Goal: Transaction & Acquisition: Purchase product/service

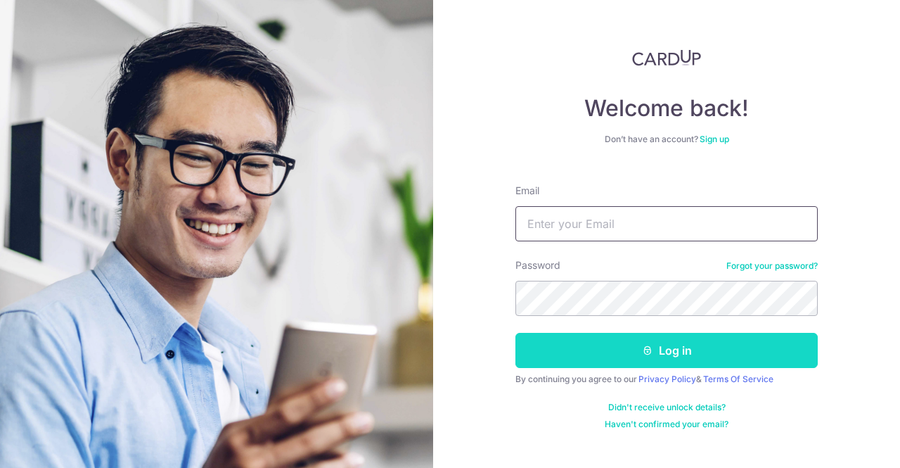
type input "aykwa1@gmail.com"
click at [687, 354] on button "Log in" at bounding box center [666, 350] width 302 height 35
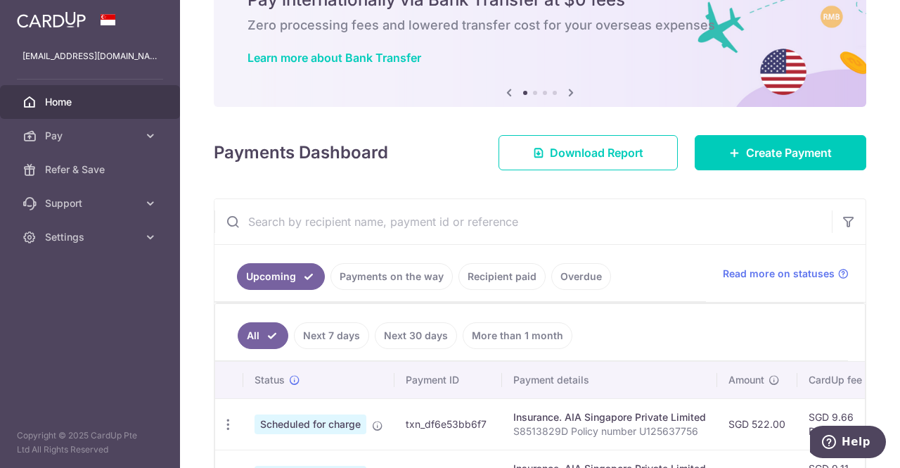
scroll to position [69, 0]
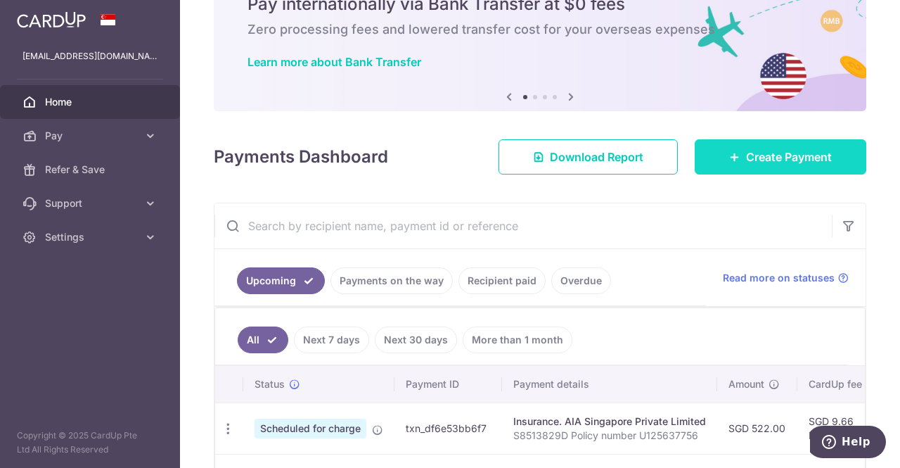
click at [732, 166] on link "Create Payment" at bounding box center [781, 156] width 172 height 35
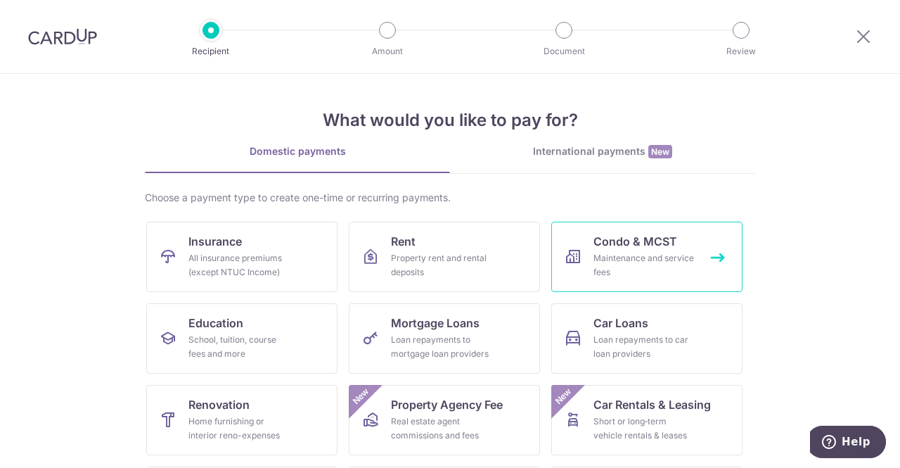
click at [670, 266] on div "Maintenance and service fees" at bounding box center [643, 265] width 101 height 28
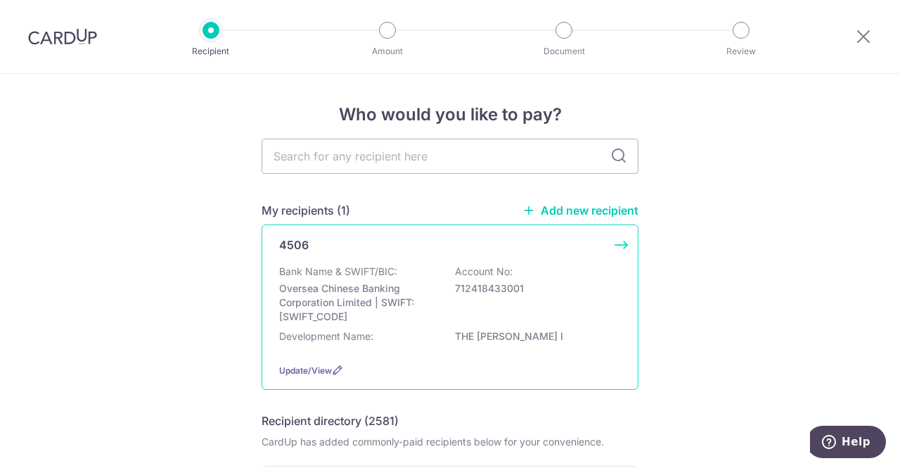
click at [474, 268] on p "Account No:" at bounding box center [484, 271] width 58 height 14
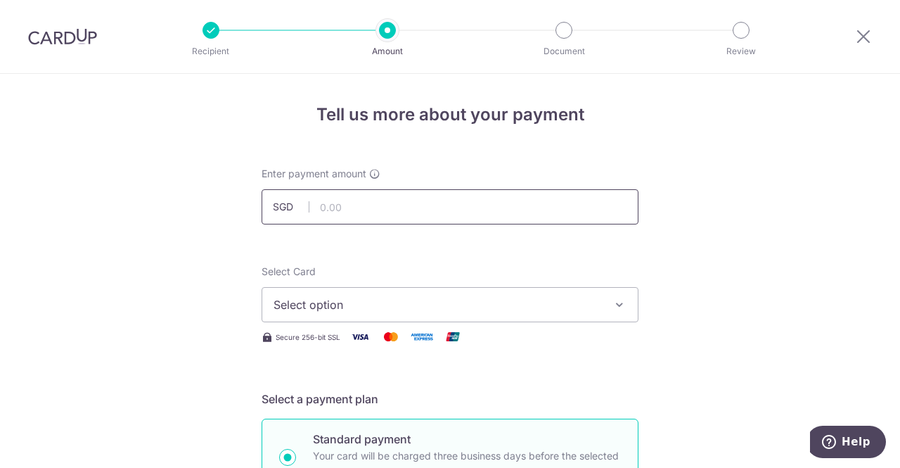
click at [484, 217] on input "text" at bounding box center [450, 206] width 377 height 35
type input "1,183.32"
click at [413, 309] on span "Select option" at bounding box center [437, 304] width 328 height 17
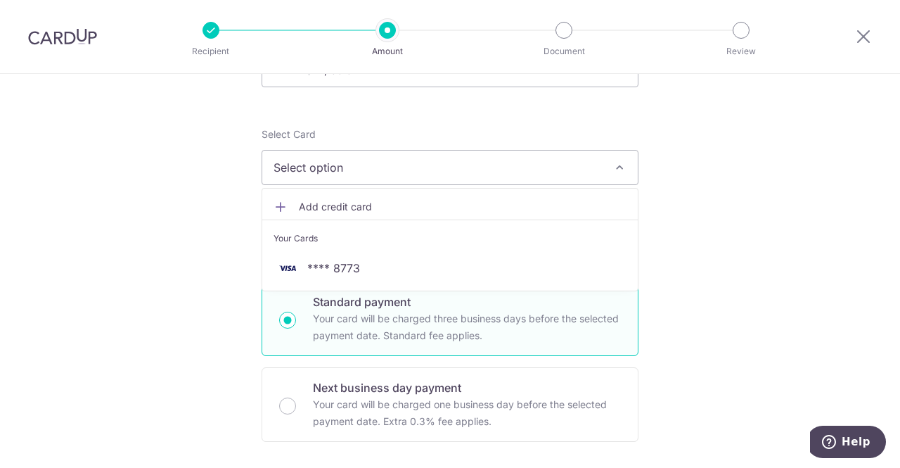
scroll to position [141, 0]
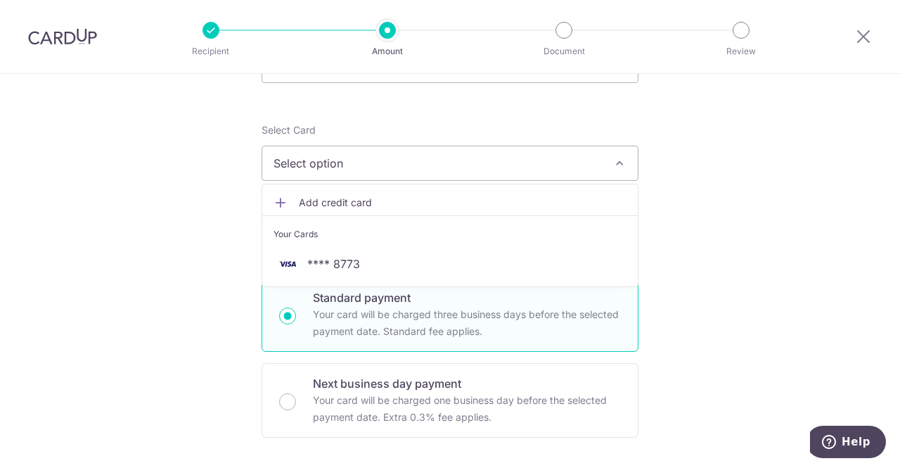
click at [326, 192] on link "Add credit card" at bounding box center [449, 202] width 375 height 25
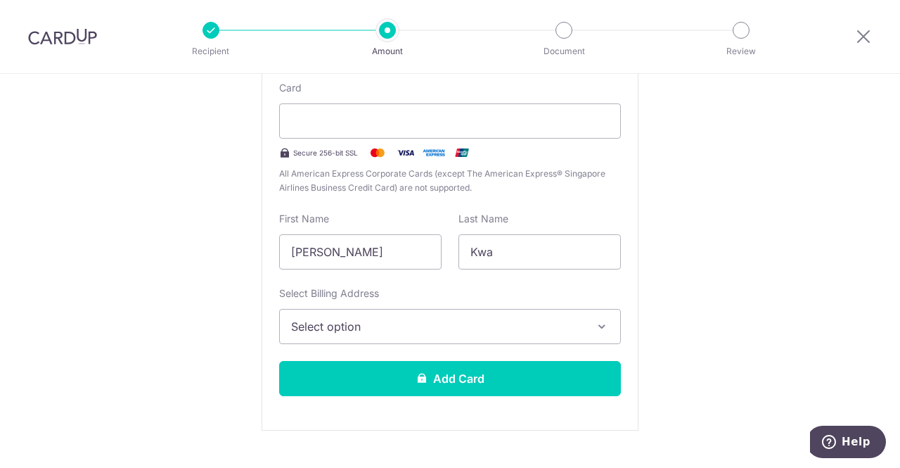
scroll to position [307, 0]
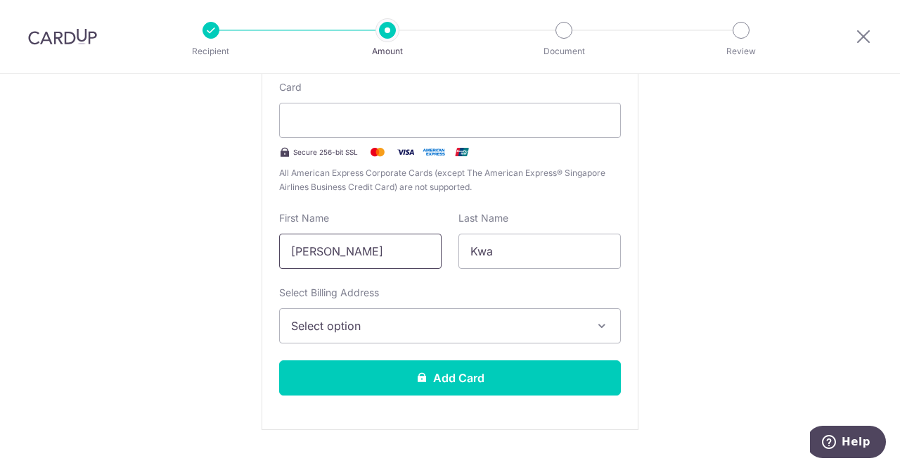
drag, startPoint x: 339, startPoint y: 250, endPoint x: 233, endPoint y: 247, distance: 105.5
type input "Andrea"
click at [511, 324] on span "Select option" at bounding box center [437, 325] width 292 height 17
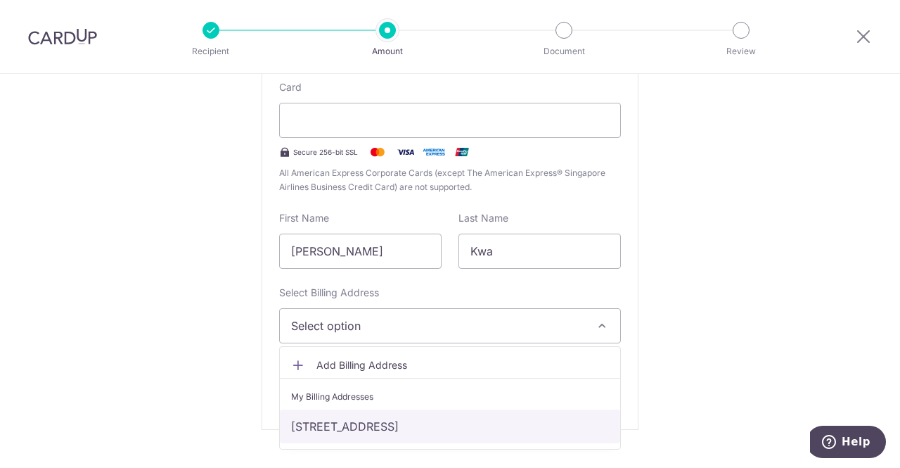
click at [444, 427] on link "60 Springside Walk, 04-12, Singapore, Singapore-786020" at bounding box center [450, 426] width 340 height 34
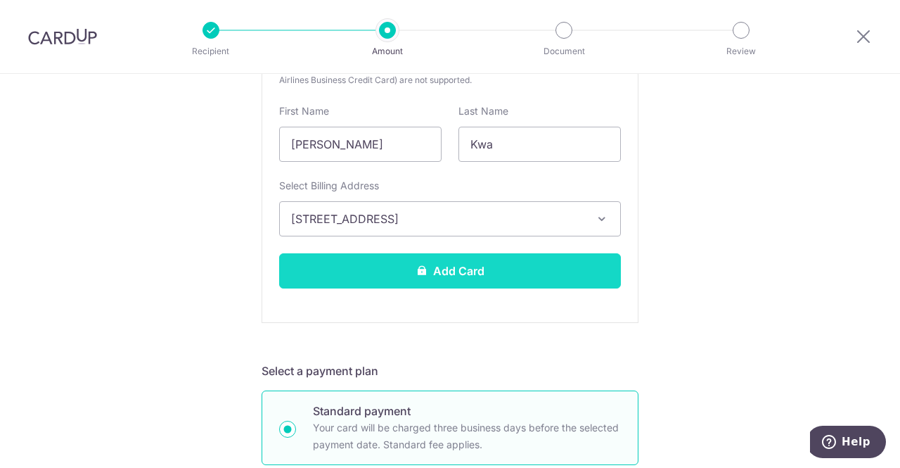
scroll to position [415, 0]
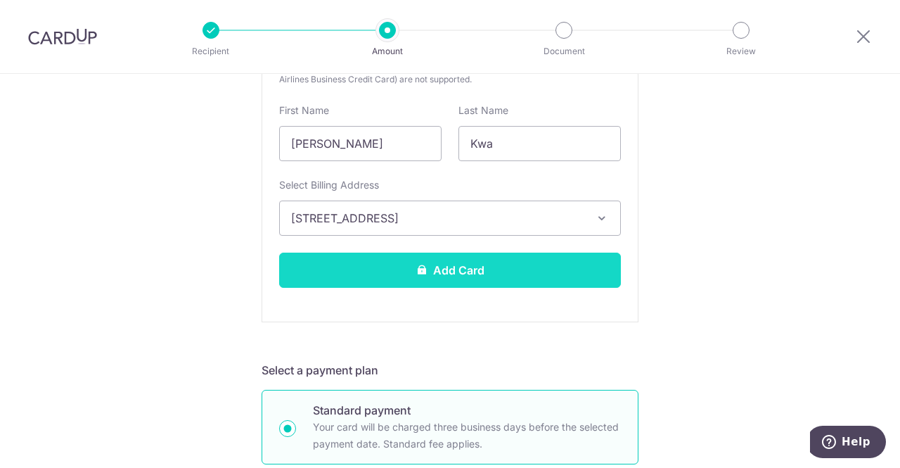
click at [485, 264] on button "Add Card" at bounding box center [450, 269] width 342 height 35
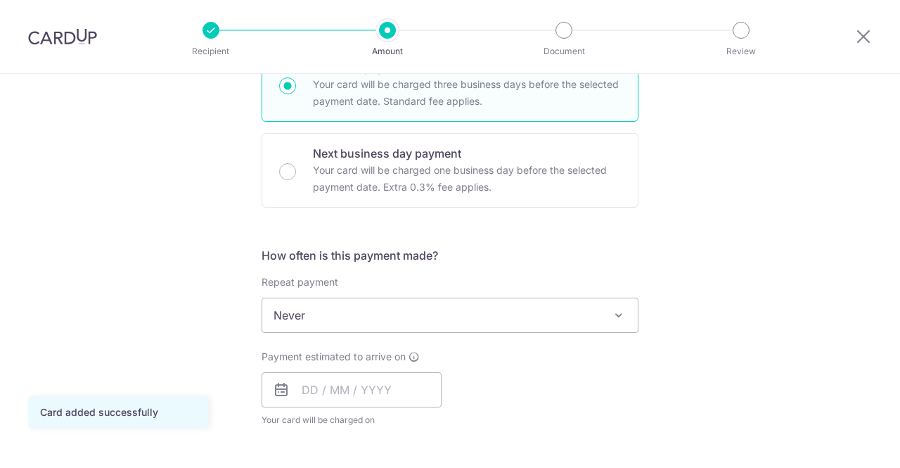
scroll to position [397, 0]
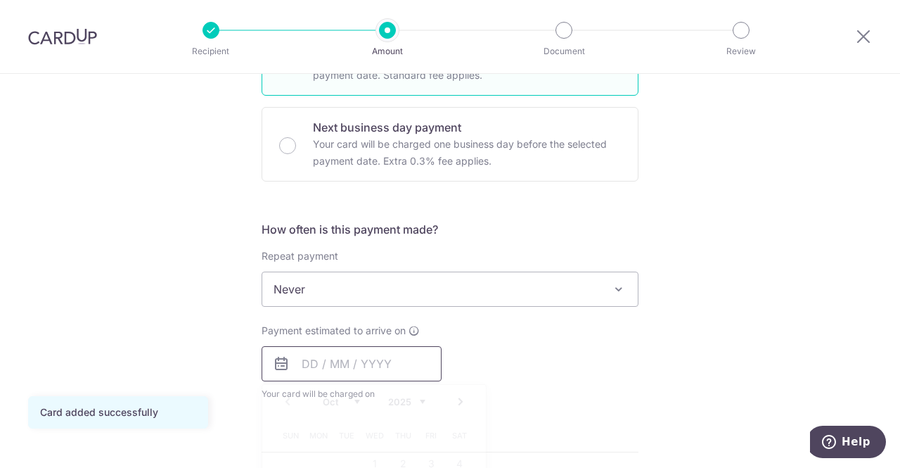
click at [388, 362] on input "text" at bounding box center [352, 363] width 180 height 35
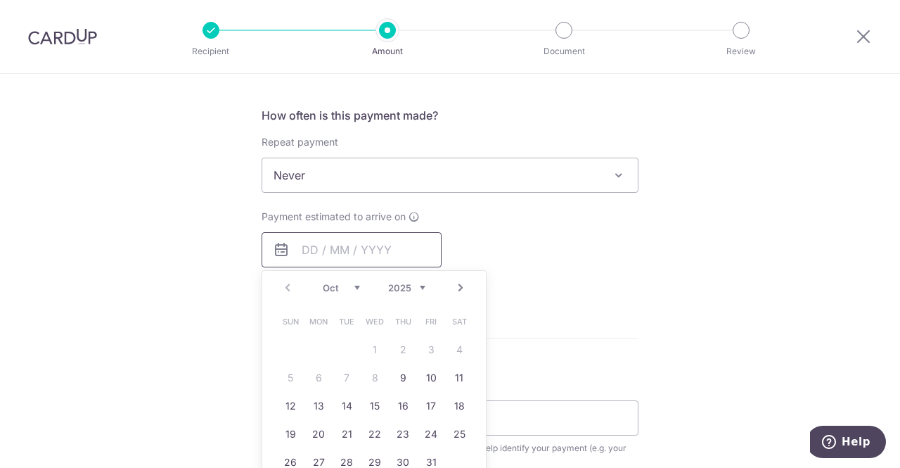
scroll to position [510, 0]
click at [394, 383] on link "9" at bounding box center [403, 379] width 22 height 22
type input "09/10/2025"
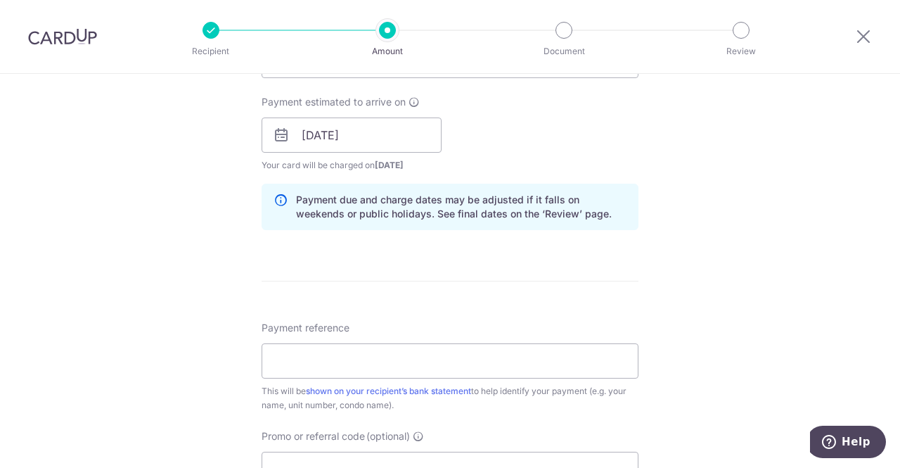
scroll to position [626, 0]
click at [444, 342] on input "Payment reference" at bounding box center [450, 359] width 377 height 35
type input "Blk 600412"
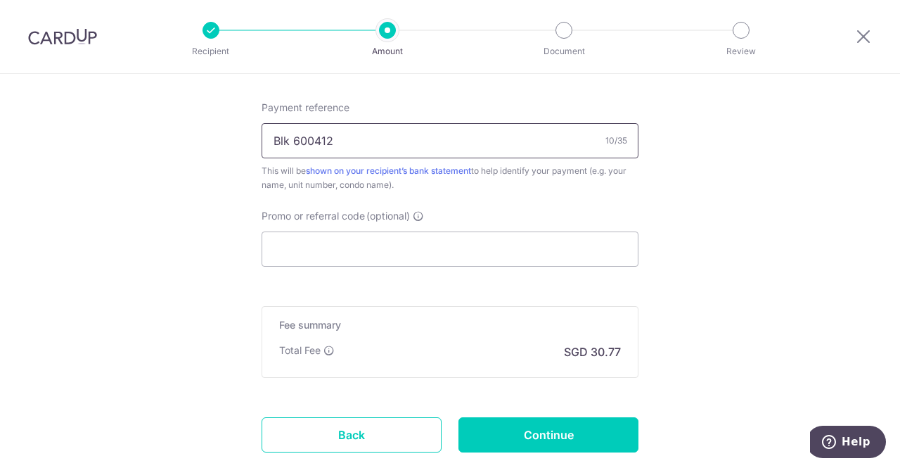
scroll to position [847, 0]
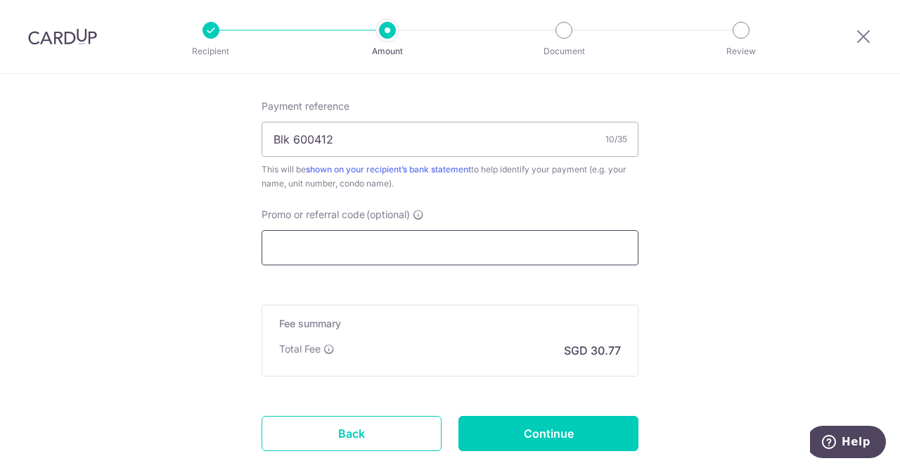
click at [425, 240] on input "Promo or referral code (optional)" at bounding box center [450, 247] width 377 height 35
paste input "BOFF185"
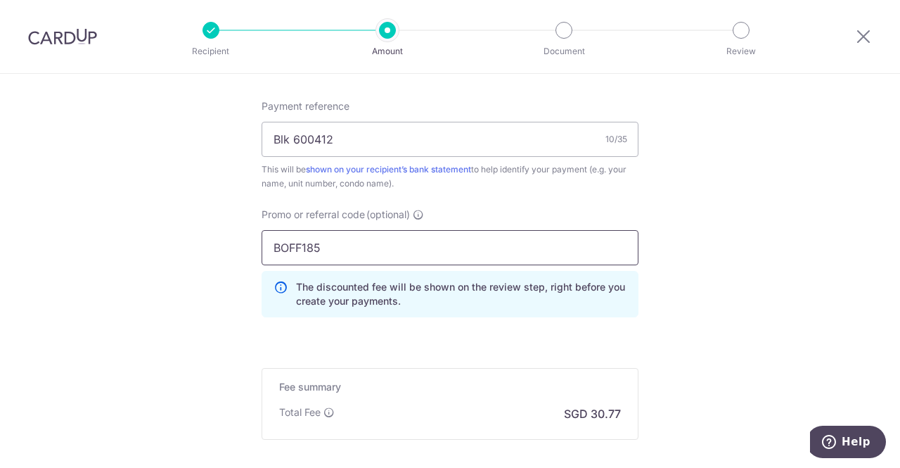
type input "BOFF185"
drag, startPoint x: 723, startPoint y: 318, endPoint x: 755, endPoint y: 359, distance: 52.0
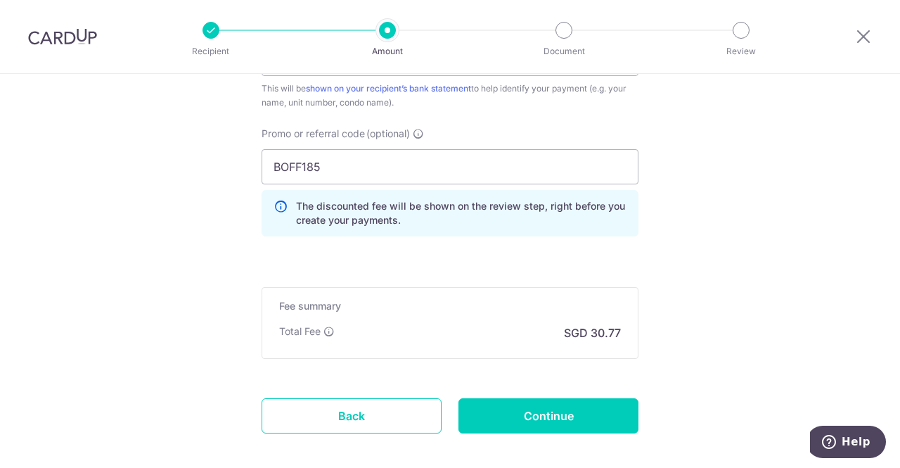
scroll to position [995, 0]
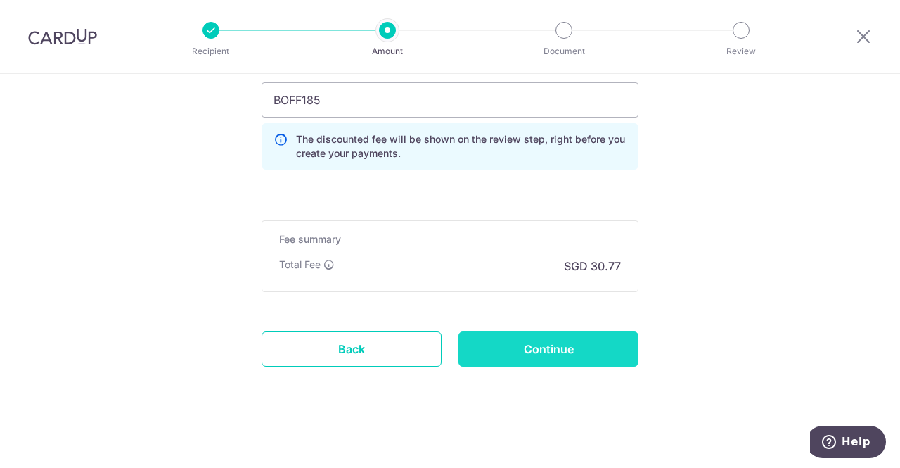
click at [533, 341] on input "Continue" at bounding box center [548, 348] width 180 height 35
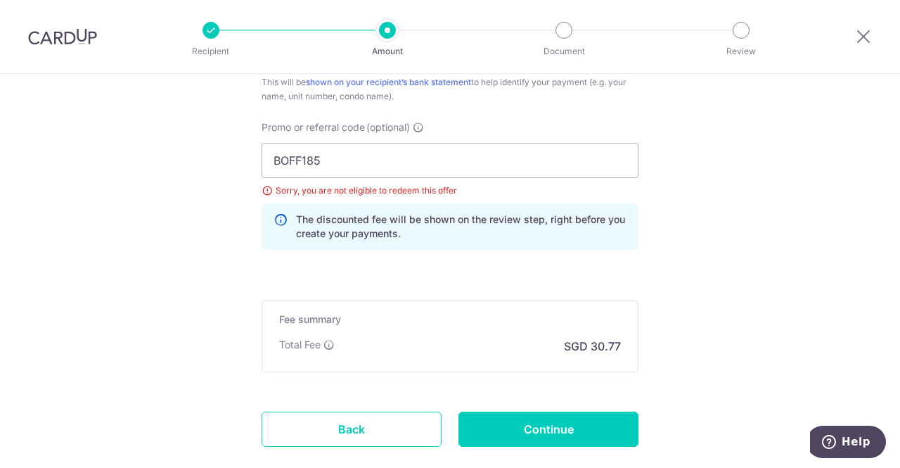
scroll to position [928, 0]
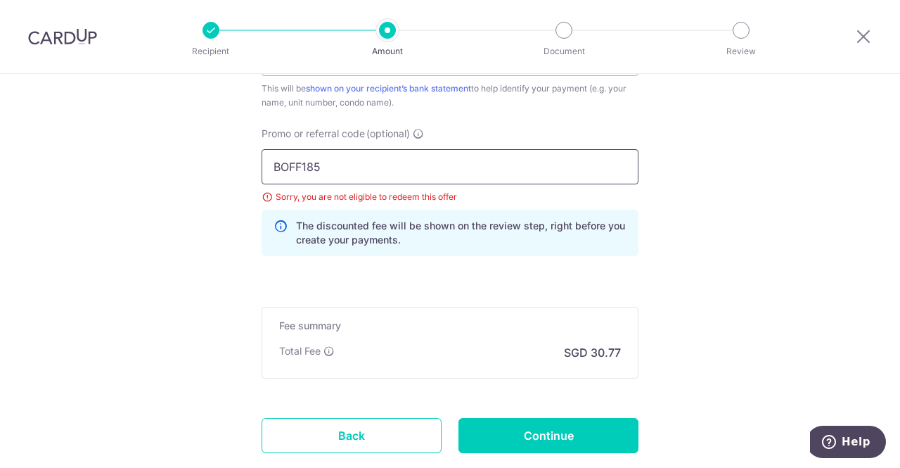
click at [377, 153] on input "BOFF185" at bounding box center [450, 166] width 377 height 35
click at [262, 192] on div "Sorry, you are not eligible to redeem this offer" at bounding box center [450, 197] width 377 height 14
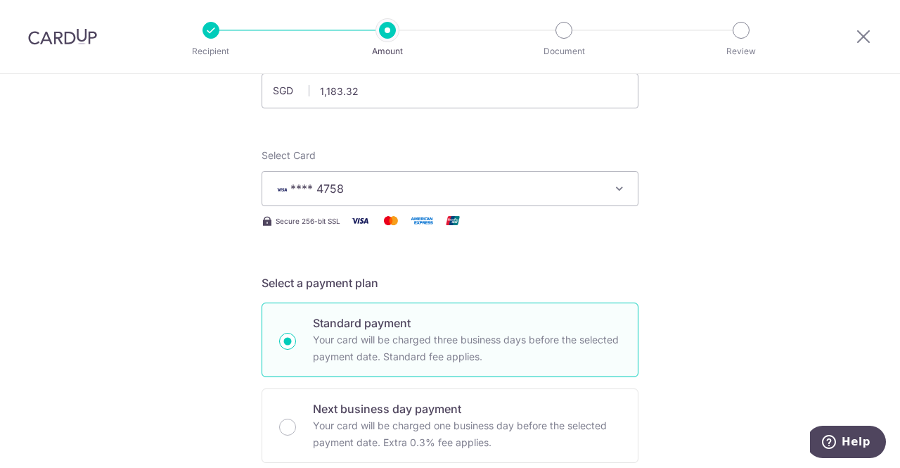
scroll to position [115, 0]
click at [625, 186] on button "**** 4758" at bounding box center [450, 189] width 377 height 35
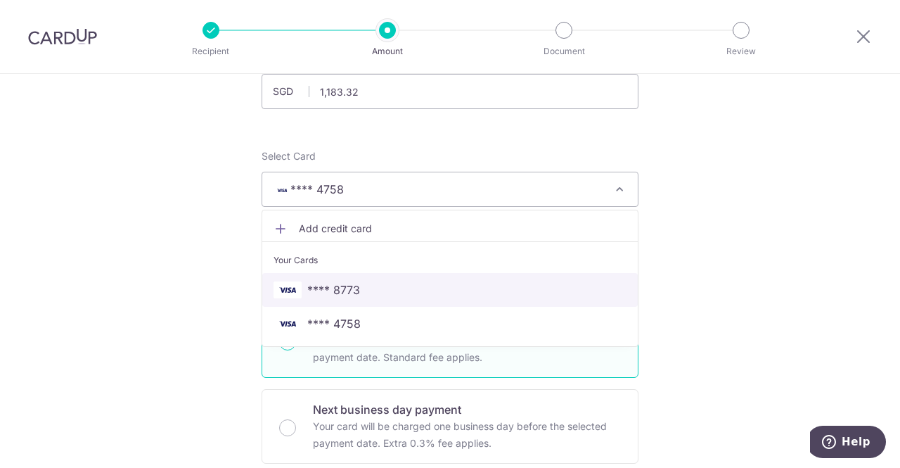
click at [538, 288] on span "**** 8773" at bounding box center [449, 289] width 353 height 17
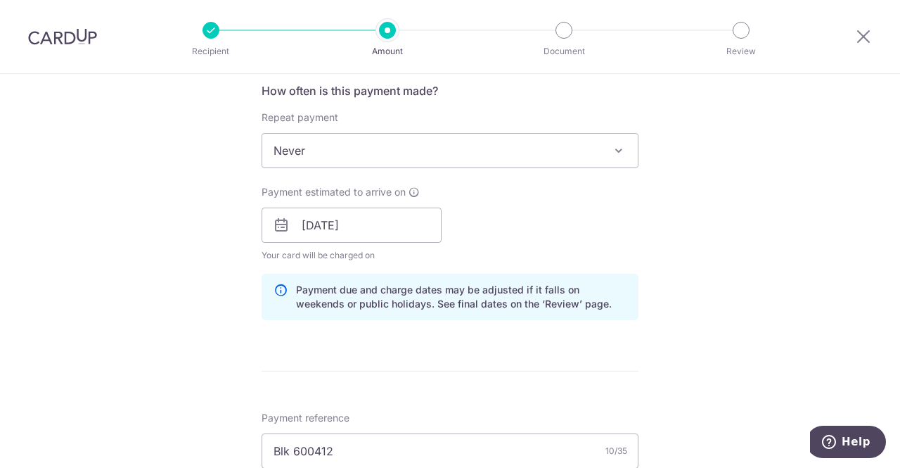
scroll to position [539, 0]
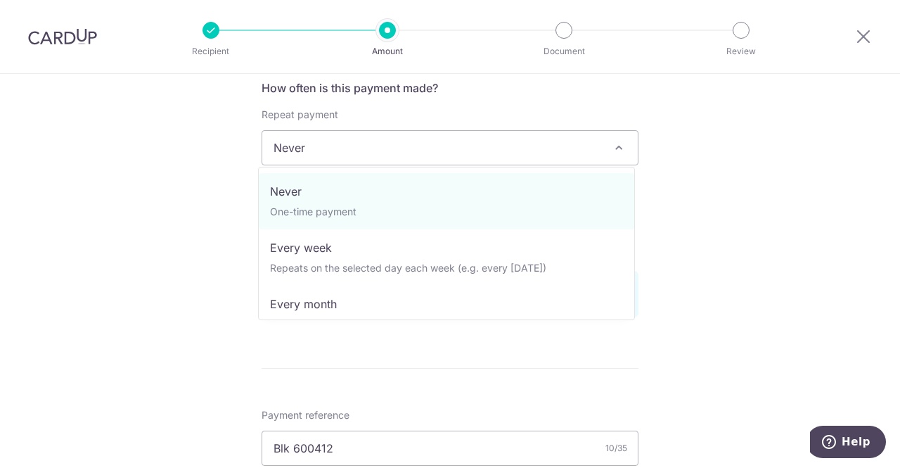
click at [620, 143] on span at bounding box center [618, 147] width 17 height 17
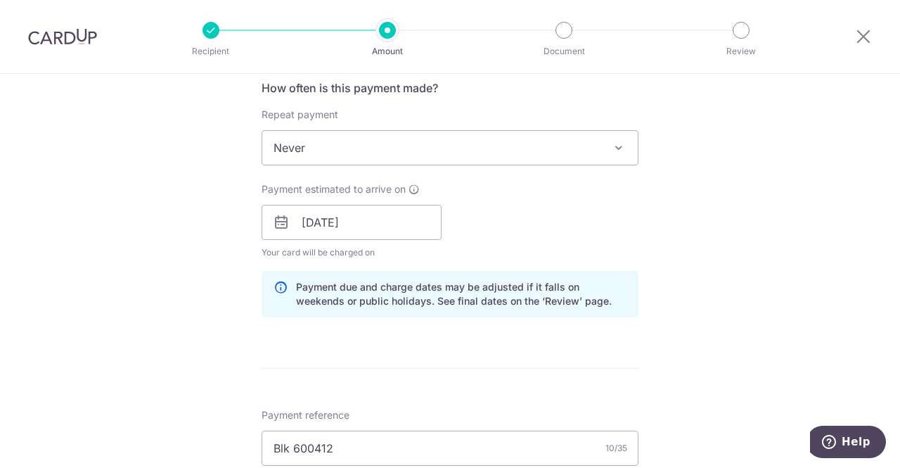
click at [620, 143] on span at bounding box center [618, 147] width 17 height 17
click at [695, 202] on div "Tell us more about your payment Enter payment amount SGD 1,183.32 1183.32 Selec…" at bounding box center [450, 241] width 900 height 1412
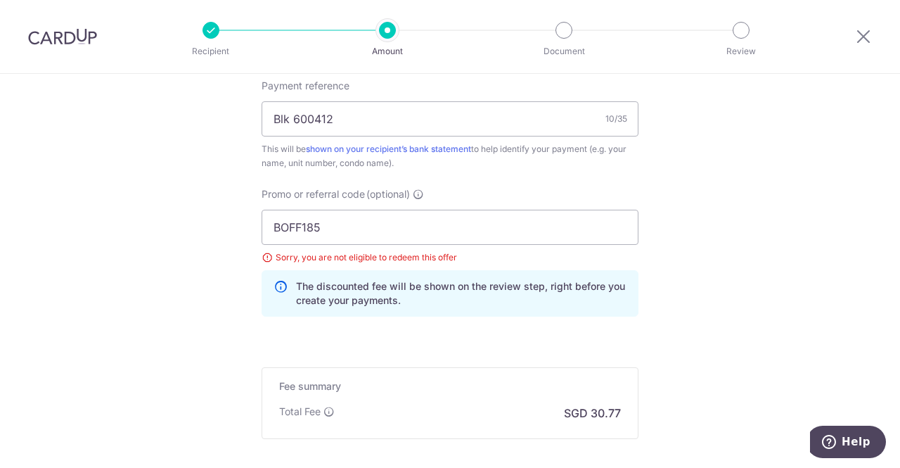
scroll to position [903, 0]
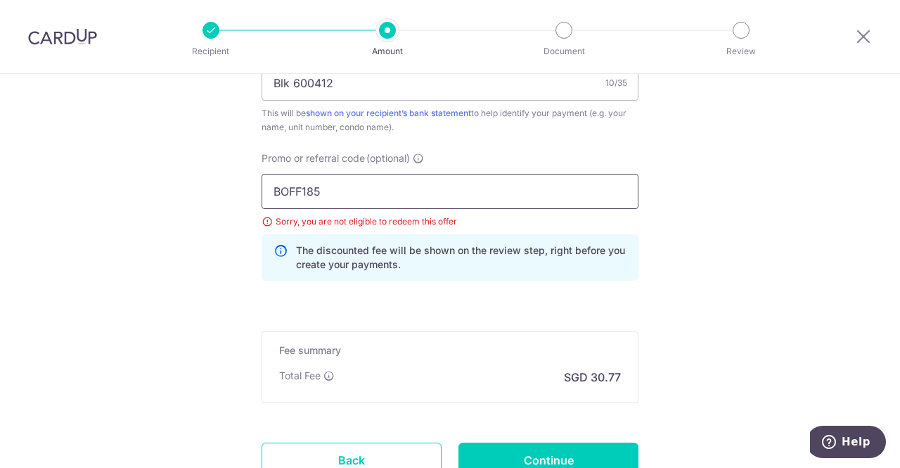
drag, startPoint x: 366, startPoint y: 186, endPoint x: 162, endPoint y: 210, distance: 205.3
paste input "OCBC15"
type input "OCBC155"
click at [551, 447] on input "Continue" at bounding box center [548, 459] width 180 height 35
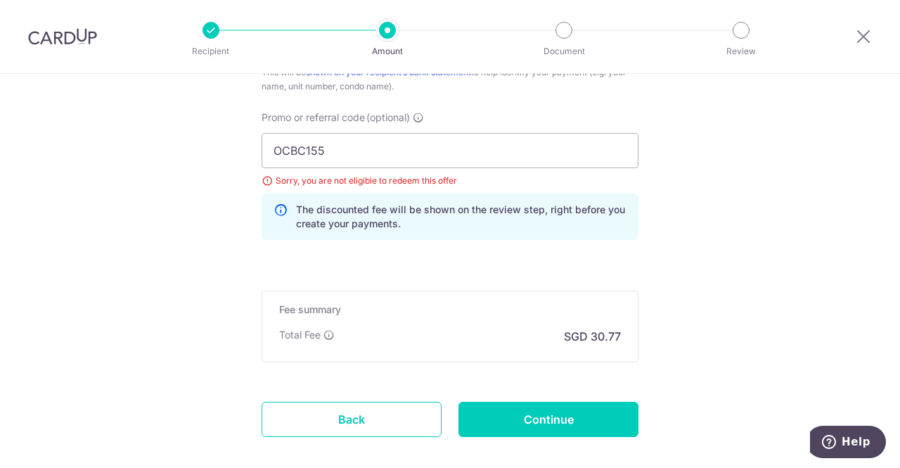
scroll to position [940, 0]
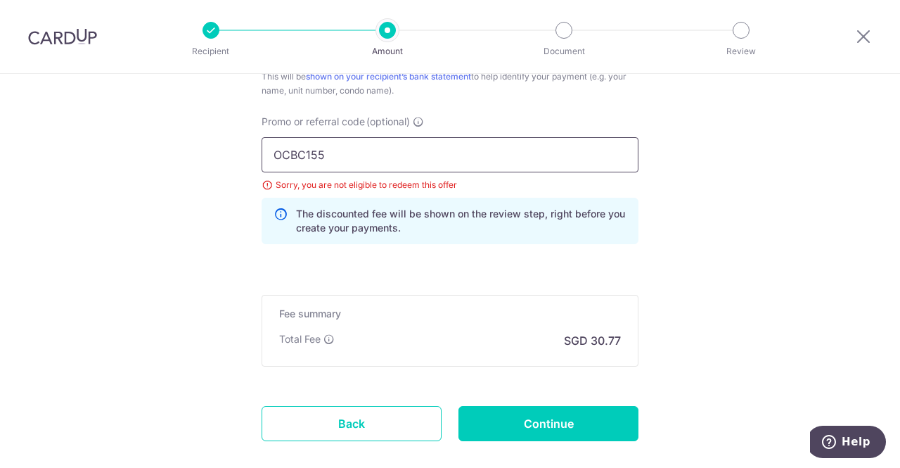
drag, startPoint x: 432, startPoint y: 149, endPoint x: 122, endPoint y: 178, distance: 310.7
paste input "9"
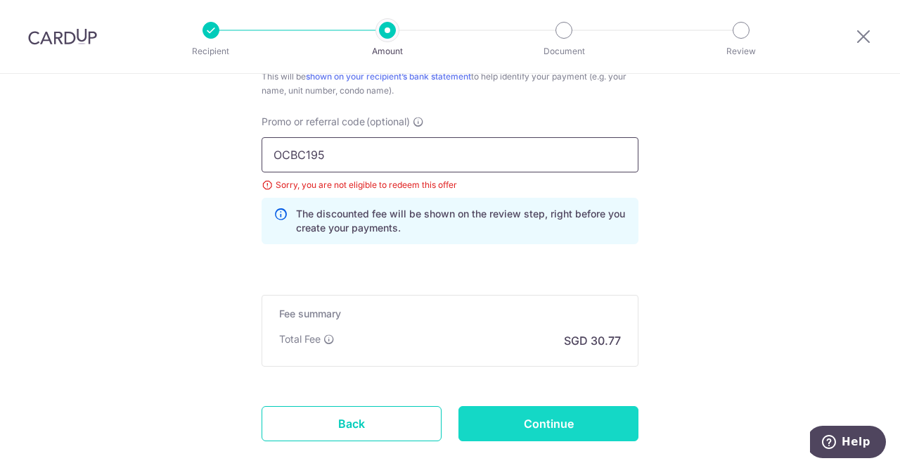
type input "OCBC195"
click at [541, 418] on input "Continue" at bounding box center [548, 423] width 180 height 35
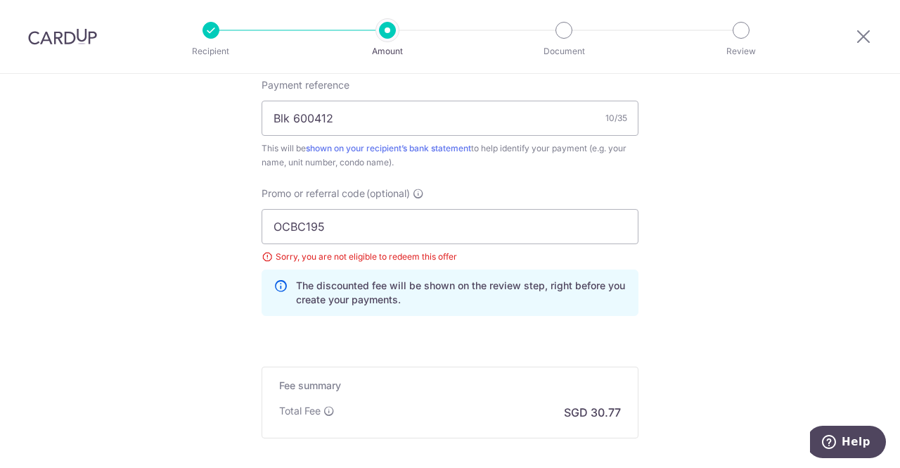
scroll to position [865, 0]
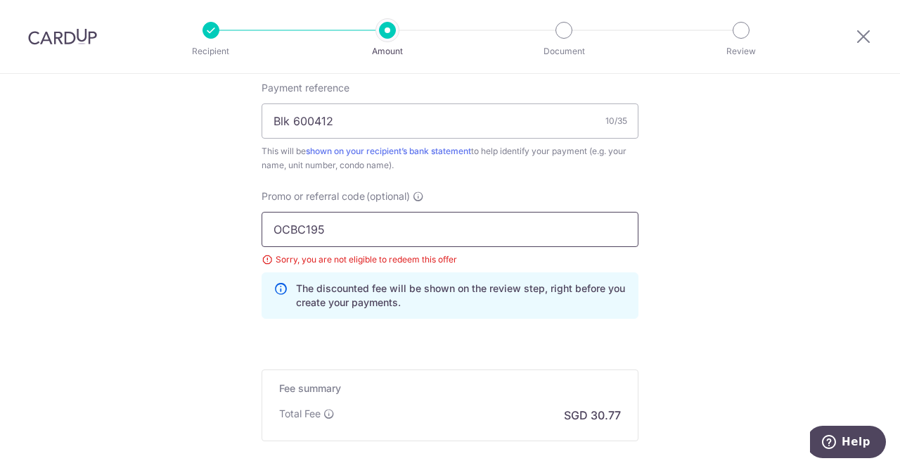
drag, startPoint x: 367, startPoint y: 226, endPoint x: 145, endPoint y: 229, distance: 222.2
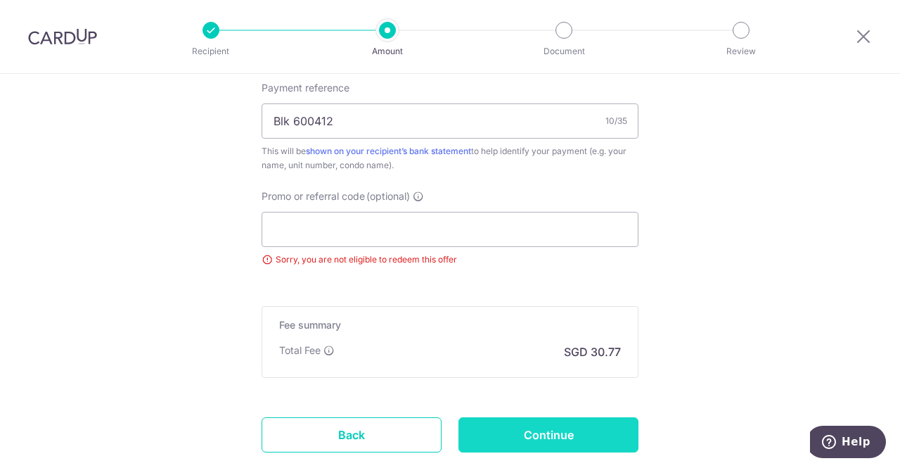
click at [565, 432] on input "Continue" at bounding box center [548, 434] width 180 height 35
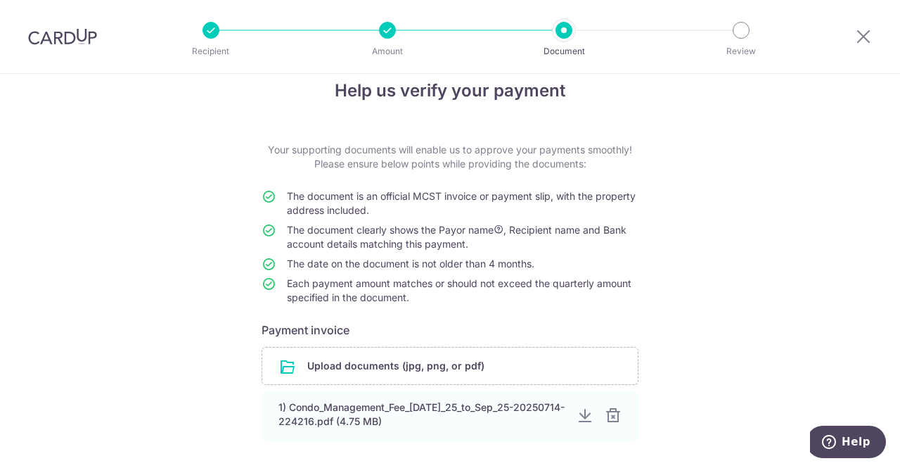
scroll to position [145, 0]
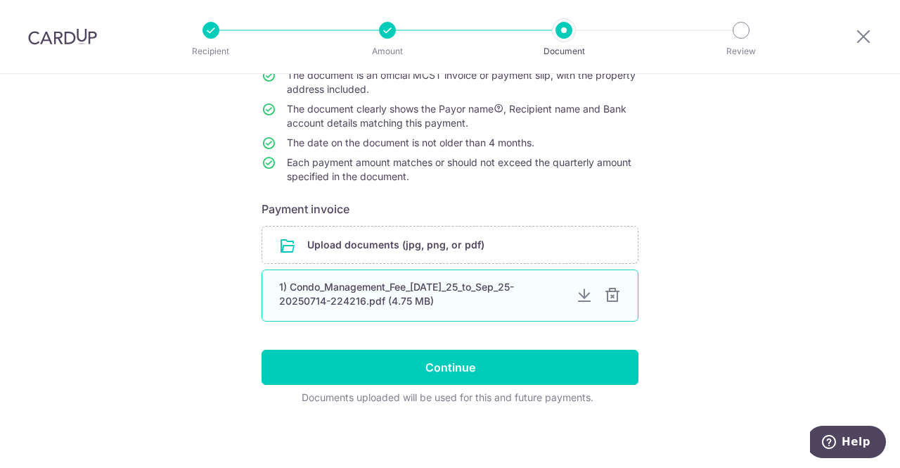
click at [610, 297] on div at bounding box center [612, 295] width 17 height 17
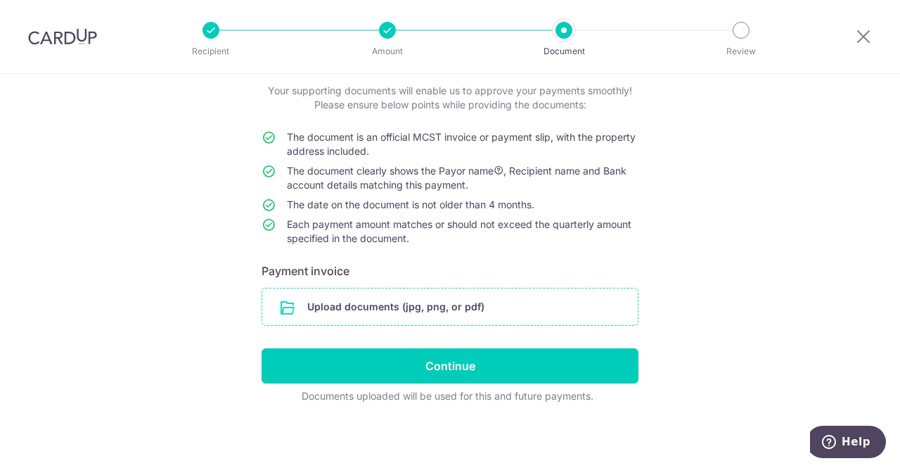
click at [459, 313] on input "file" at bounding box center [449, 306] width 375 height 37
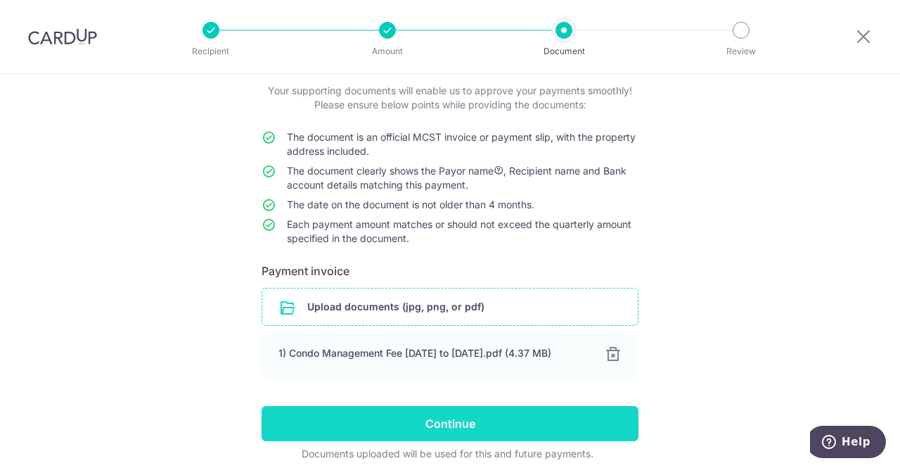
click at [450, 422] on input "Continue" at bounding box center [450, 423] width 377 height 35
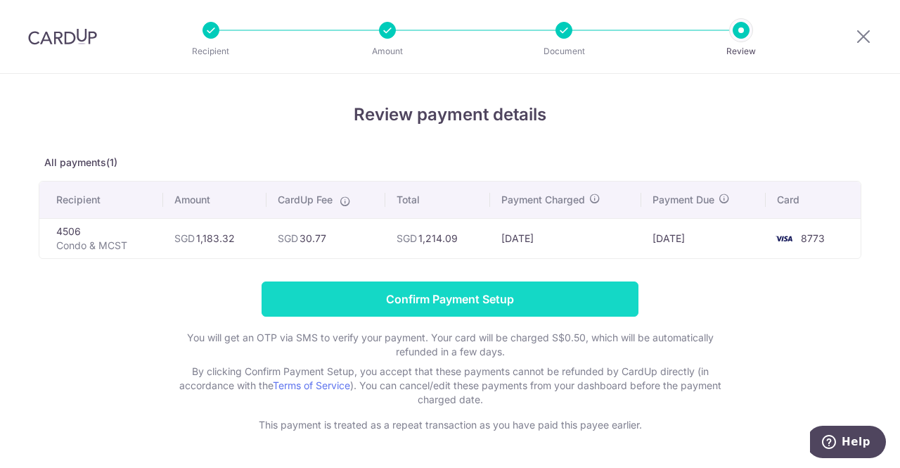
click at [446, 299] on input "Confirm Payment Setup" at bounding box center [450, 298] width 377 height 35
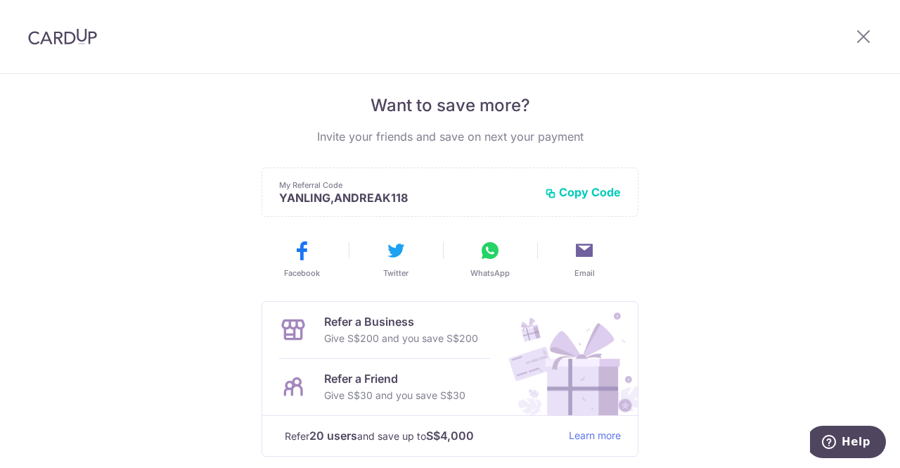
scroll to position [286, 0]
